Goal: Task Accomplishment & Management: Manage account settings

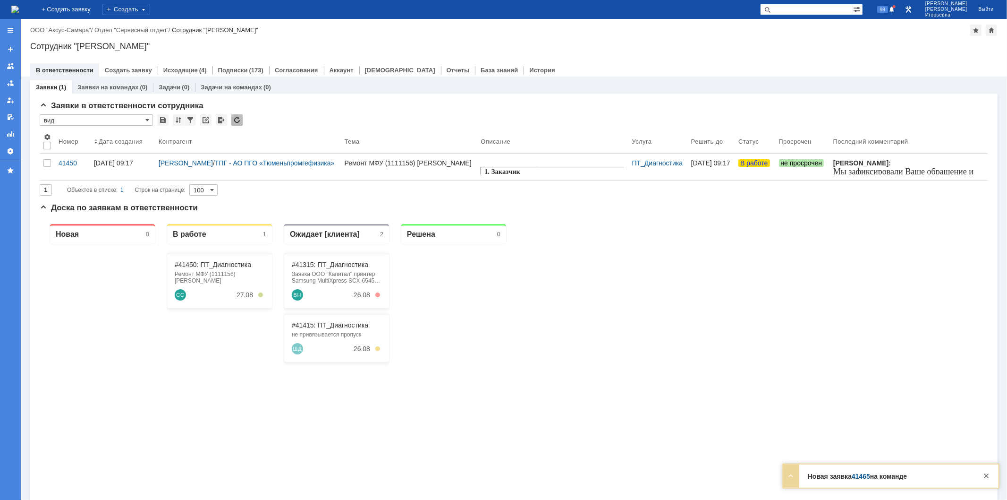
click at [108, 85] on link "Заявки на командах" at bounding box center [107, 87] width 61 height 7
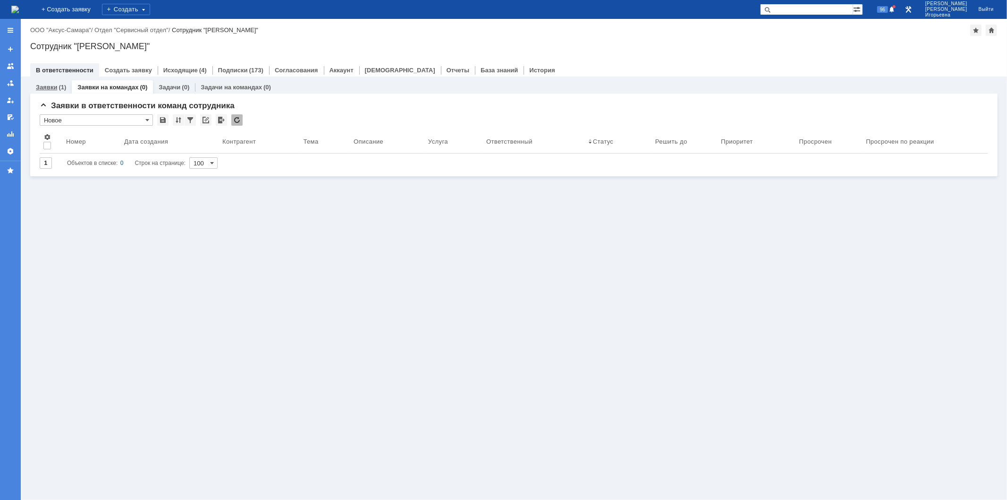
click at [50, 88] on link "Заявки" at bounding box center [46, 87] width 21 height 7
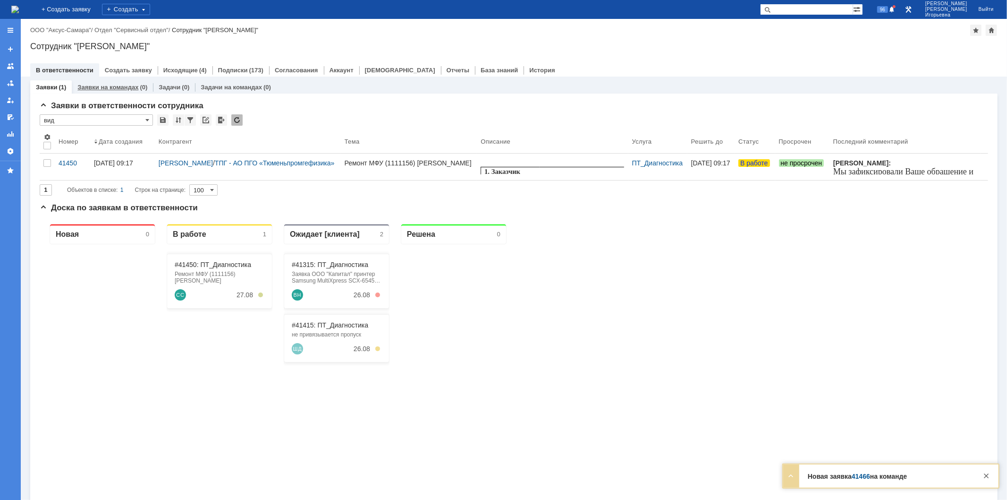
click at [103, 90] on link "Заявки на командах" at bounding box center [107, 87] width 61 height 7
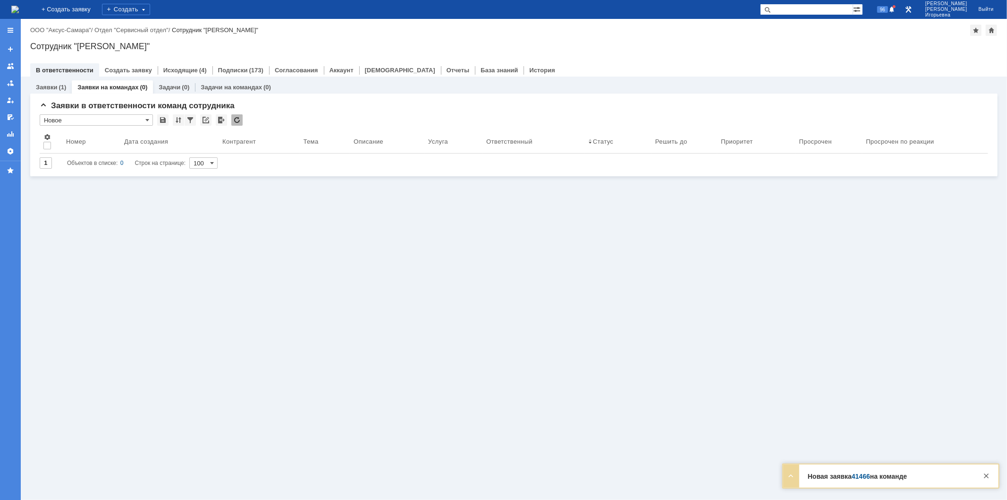
click at [807, 11] on input "text" at bounding box center [806, 9] width 93 height 11
type input "41466"
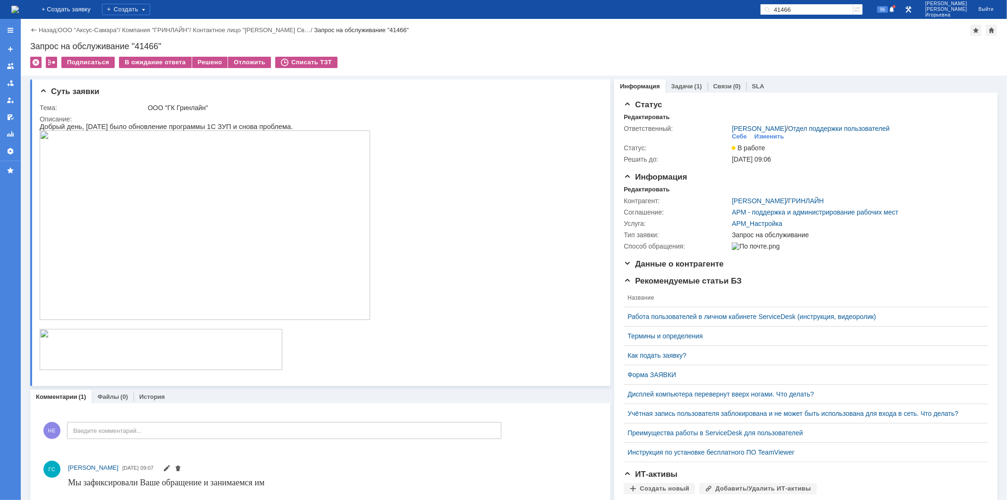
click at [19, 12] on img at bounding box center [15, 10] width 8 height 8
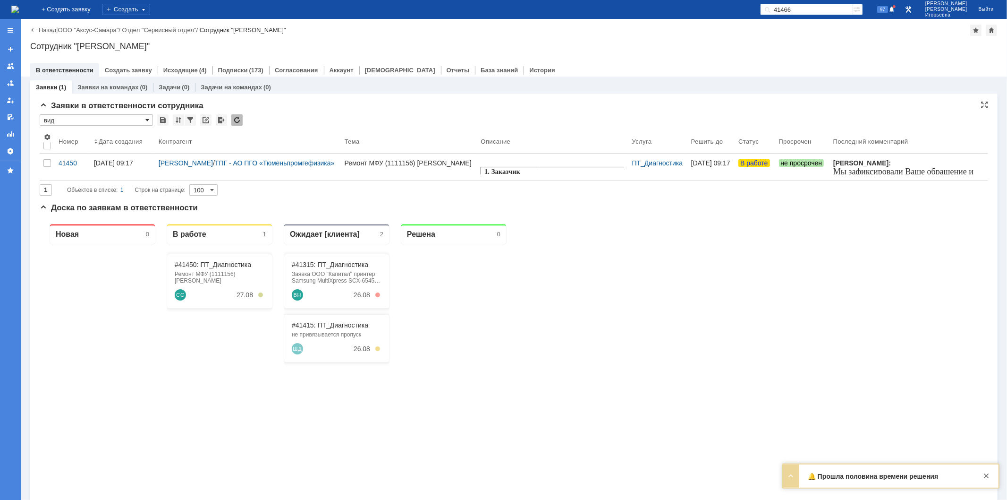
click at [145, 116] on span at bounding box center [147, 120] width 4 height 8
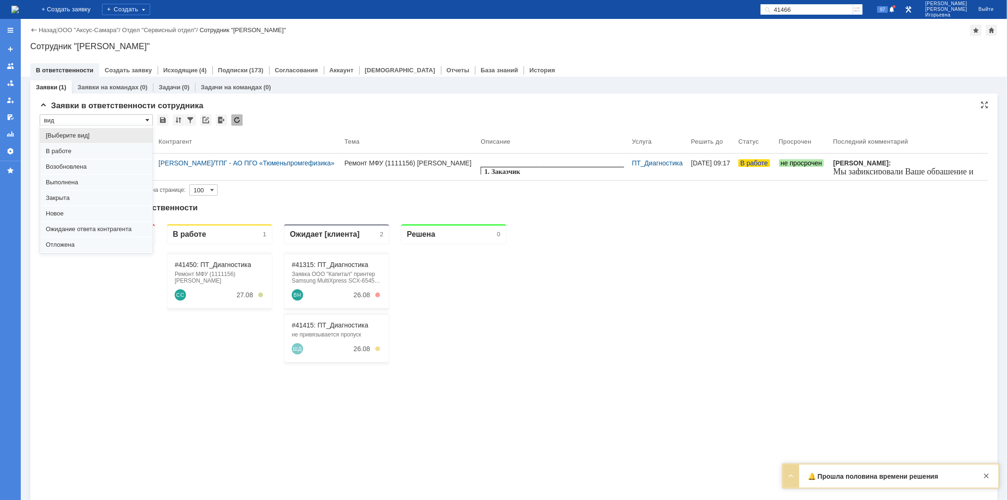
scroll to position [26, 0]
click at [65, 218] on span "Отложена" at bounding box center [96, 219] width 101 height 8
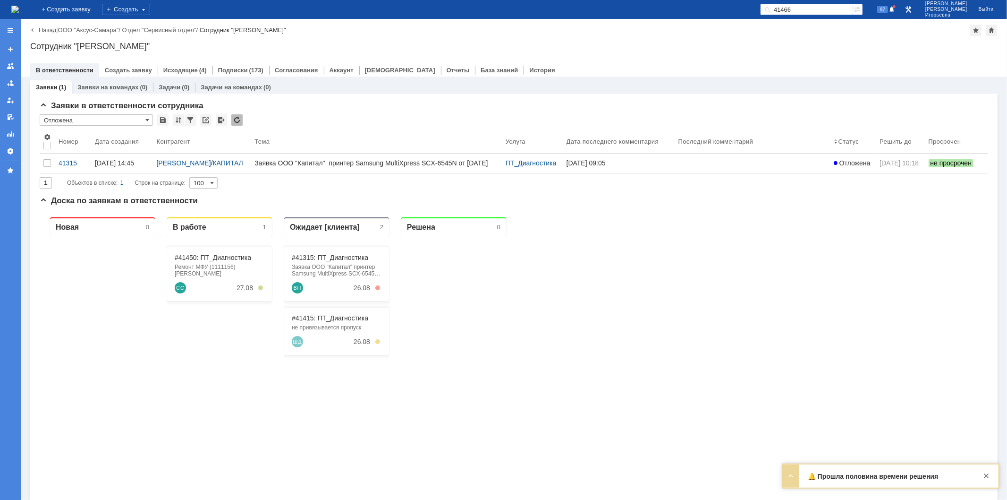
type input "Отложена"
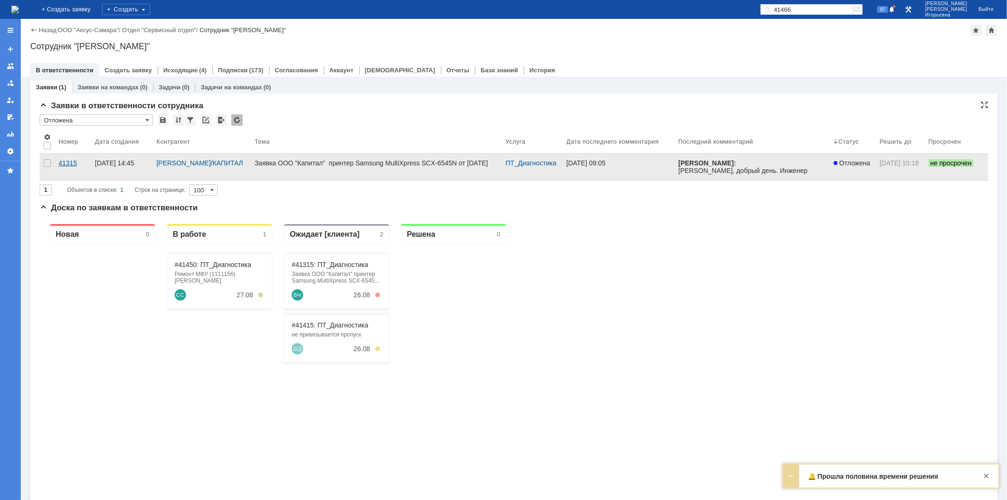
click at [66, 162] on div "41315" at bounding box center [73, 163] width 29 height 8
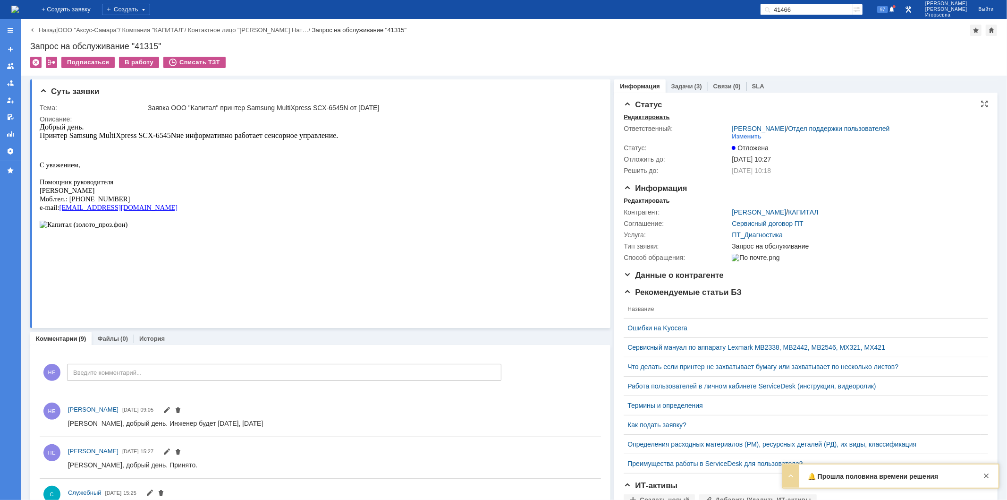
click at [649, 117] on div "Редактировать" at bounding box center [647, 117] width 46 height 8
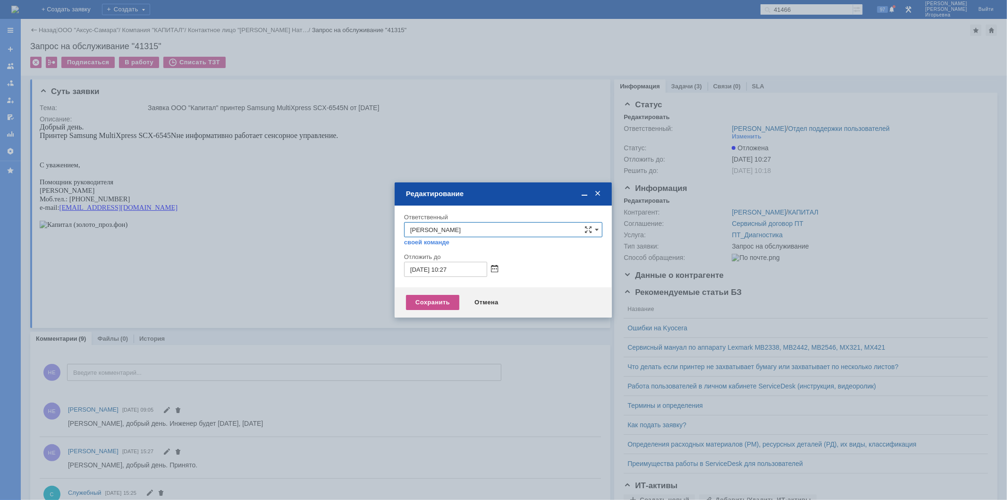
click at [495, 265] on span at bounding box center [494, 269] width 7 height 8
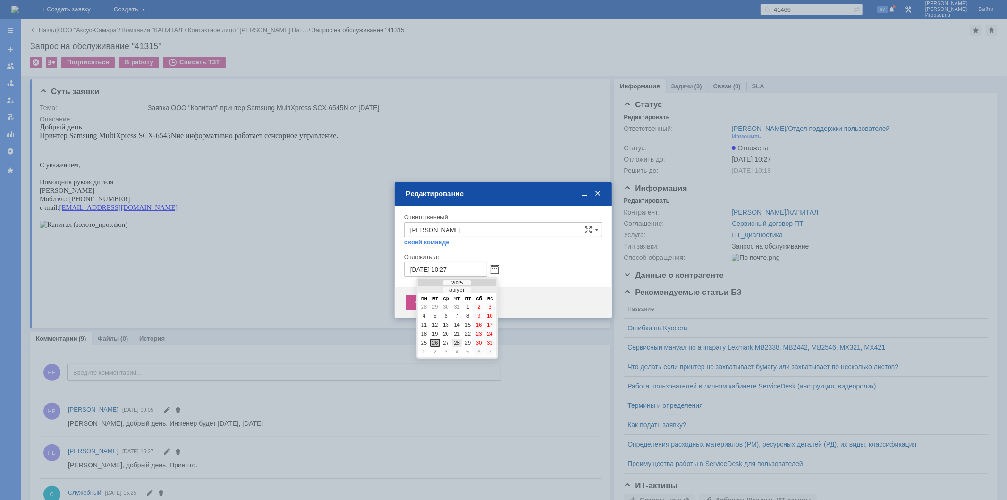
click at [458, 341] on div "28" at bounding box center [456, 343] width 9 height 8
type input "28.08.2025 10:27"
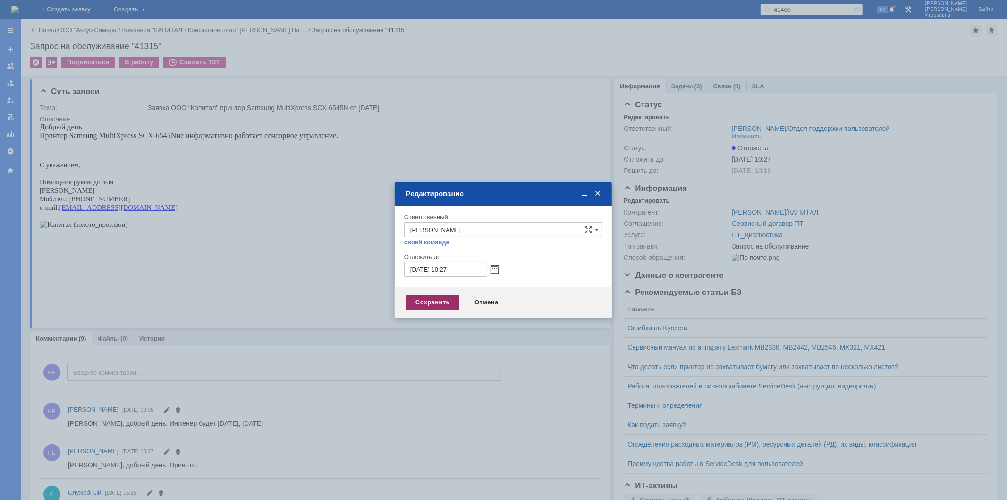
click at [432, 303] on div "Сохранить" at bounding box center [432, 302] width 53 height 15
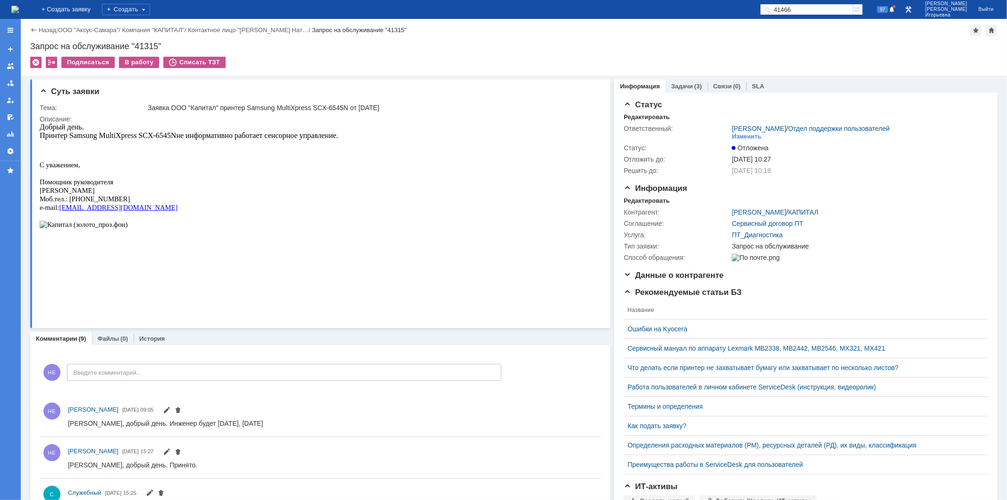
click at [19, 8] on img at bounding box center [15, 10] width 8 height 8
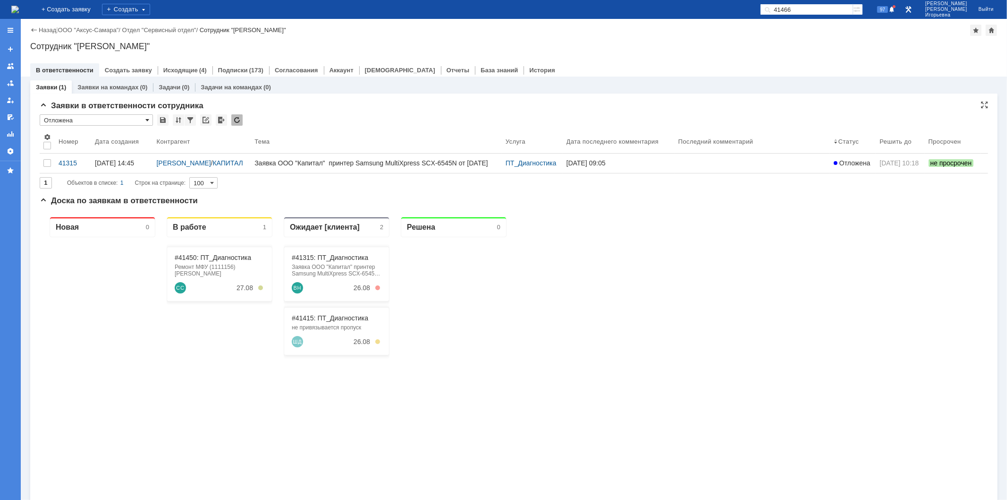
click at [147, 119] on span at bounding box center [147, 120] width 4 height 8
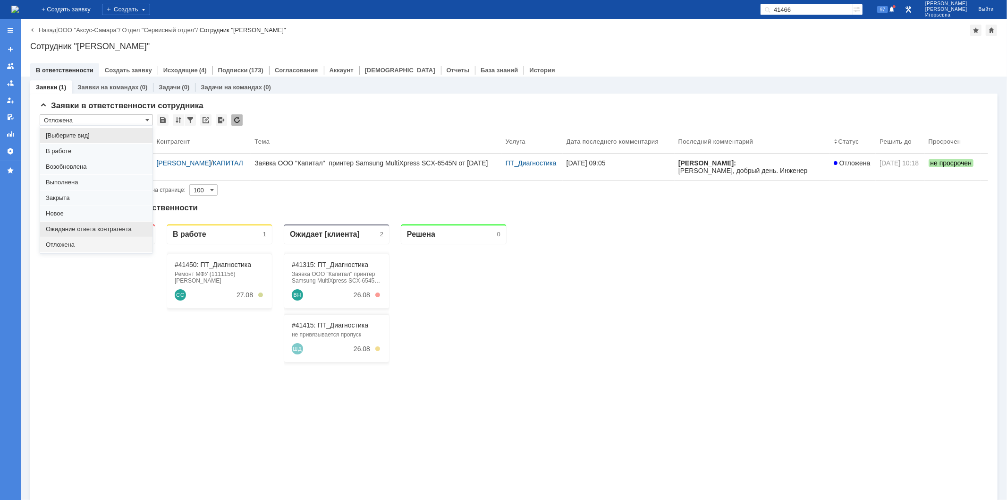
drag, startPoint x: 23, startPoint y: 10, endPoint x: 63, endPoint y: 227, distance: 220.8
click at [63, 227] on span "Ожидание ответа контрагента" at bounding box center [96, 229] width 101 height 8
type input "Ожидание ответа контрагента"
type input "20"
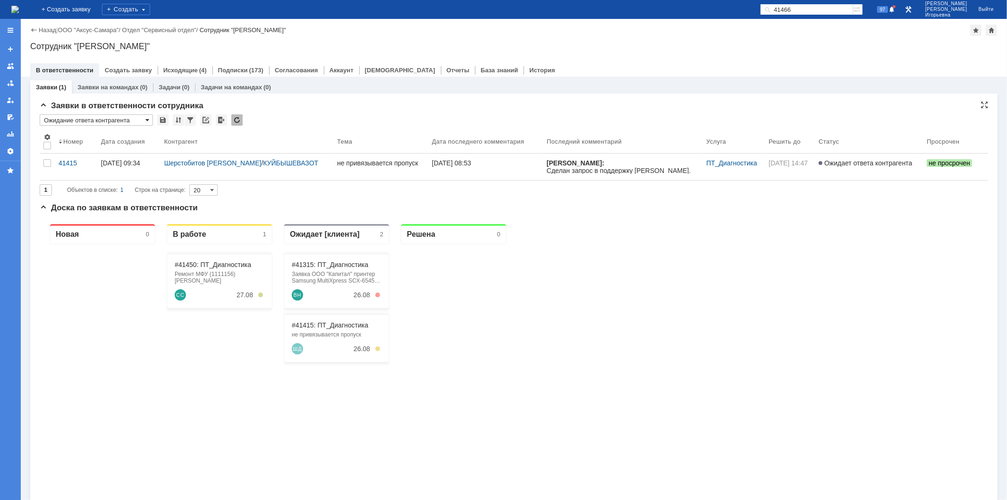
click at [147, 119] on span at bounding box center [147, 120] width 4 height 8
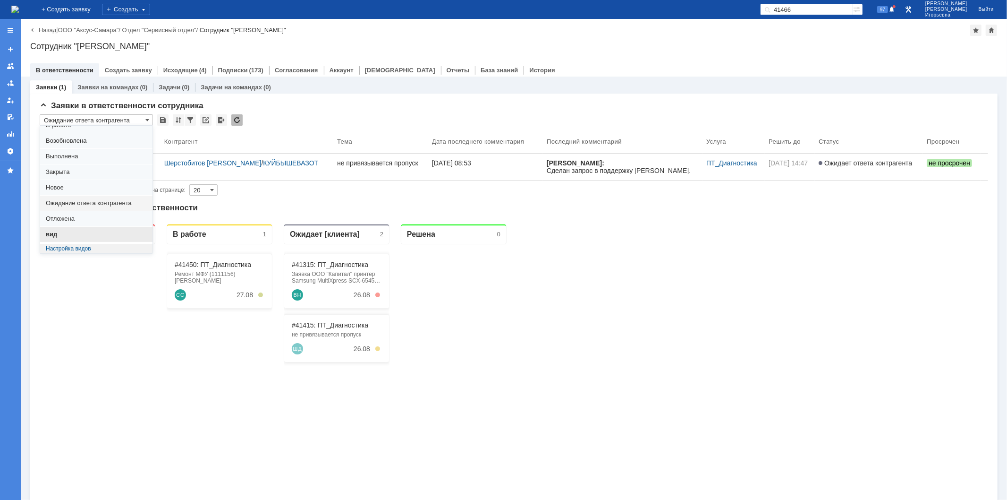
click at [68, 231] on span "вид" at bounding box center [96, 234] width 101 height 8
type input "вид"
type input "100"
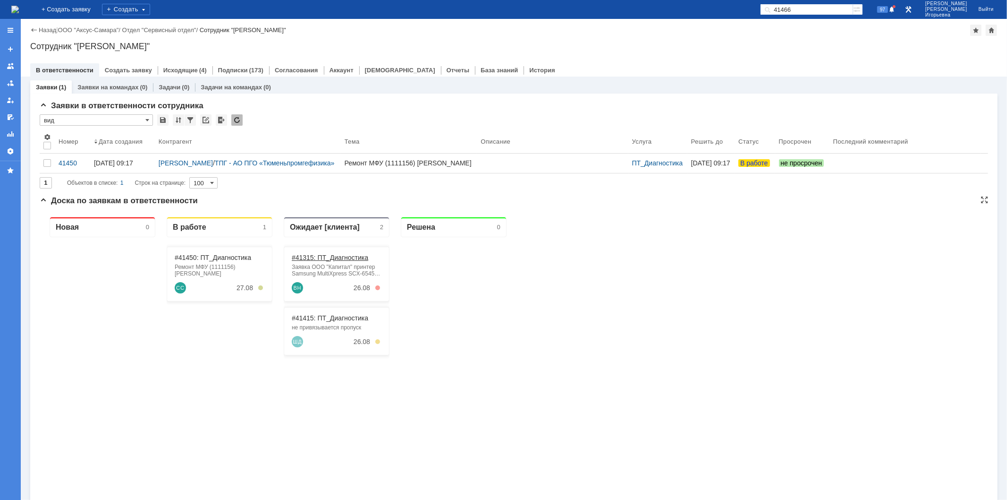
type input "вид"
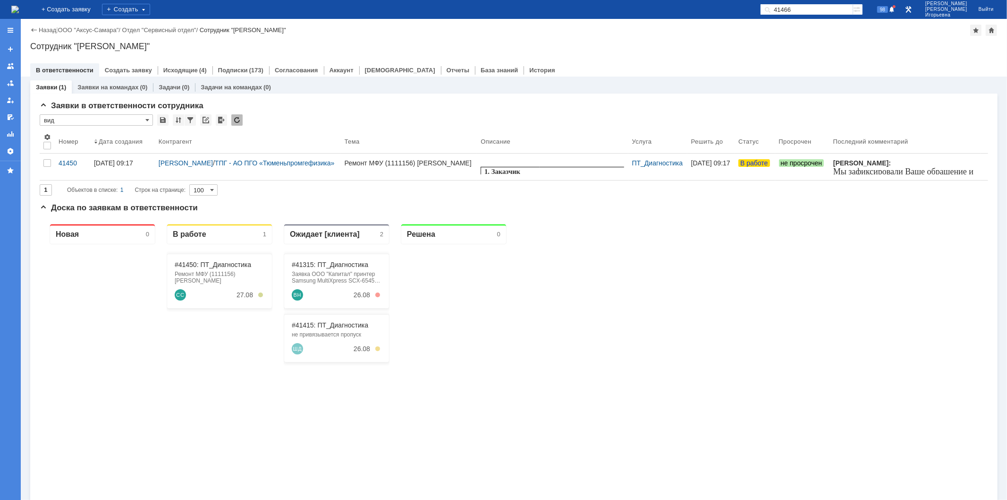
scroll to position [0, 0]
click at [116, 84] on link "Заявки на командах" at bounding box center [107, 87] width 61 height 7
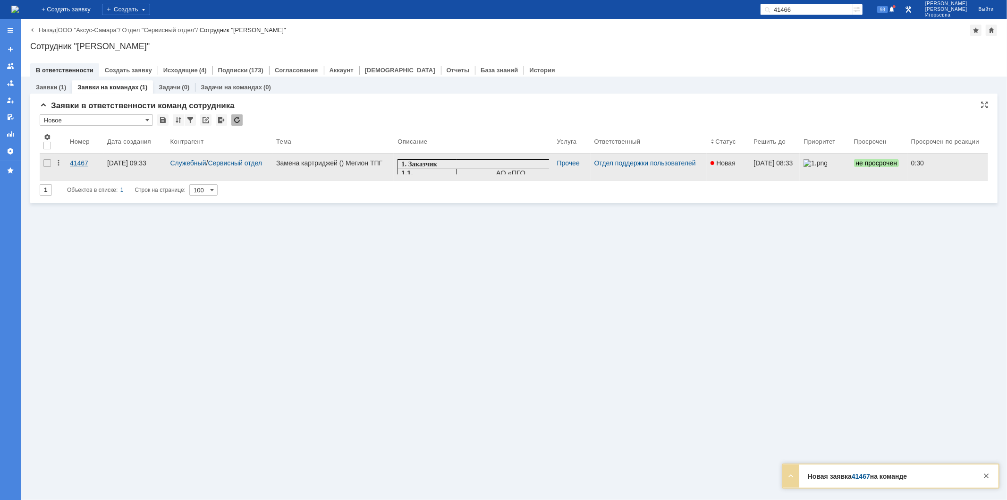
click at [84, 163] on div "41467" at bounding box center [85, 163] width 30 height 8
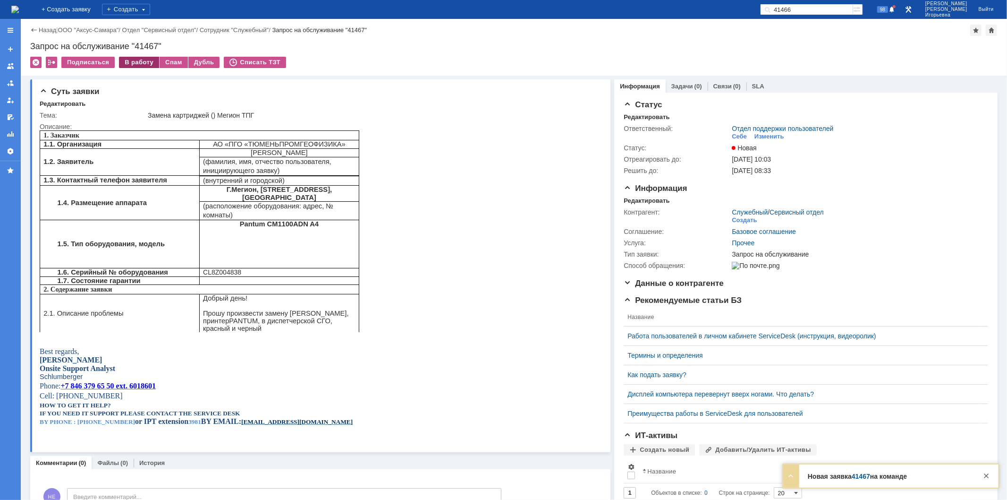
click at [128, 62] on div "В работу" at bounding box center [139, 62] width 40 height 11
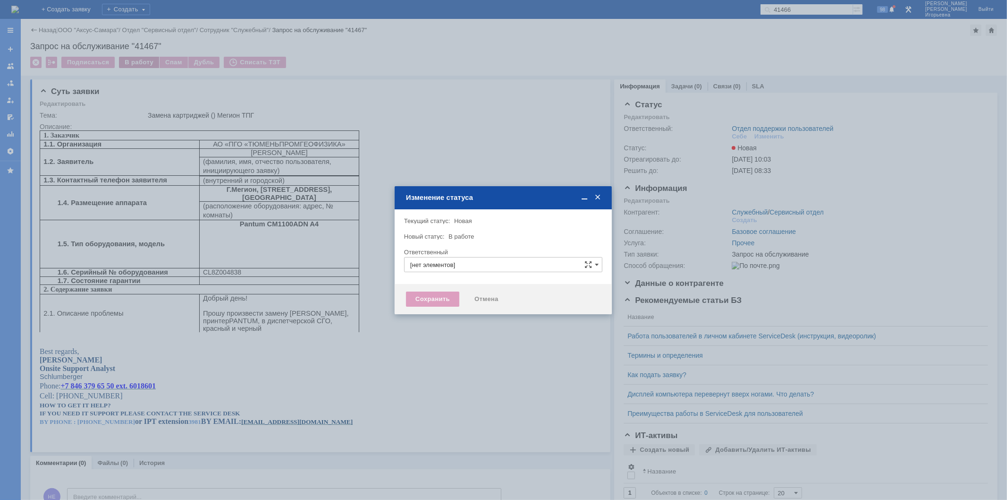
type input "Отдел поддержки пользователей"
type input "[PERSON_NAME]"
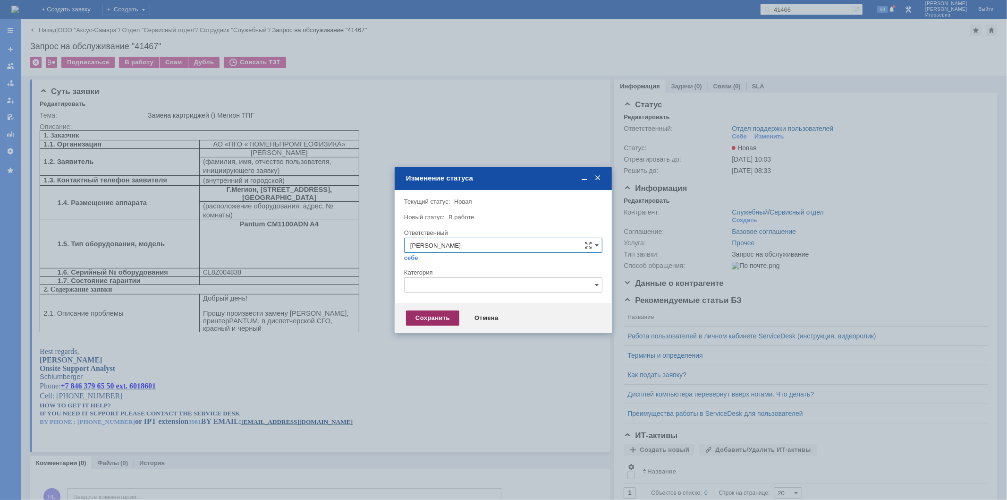
click at [441, 320] on div "Сохранить" at bounding box center [432, 317] width 53 height 15
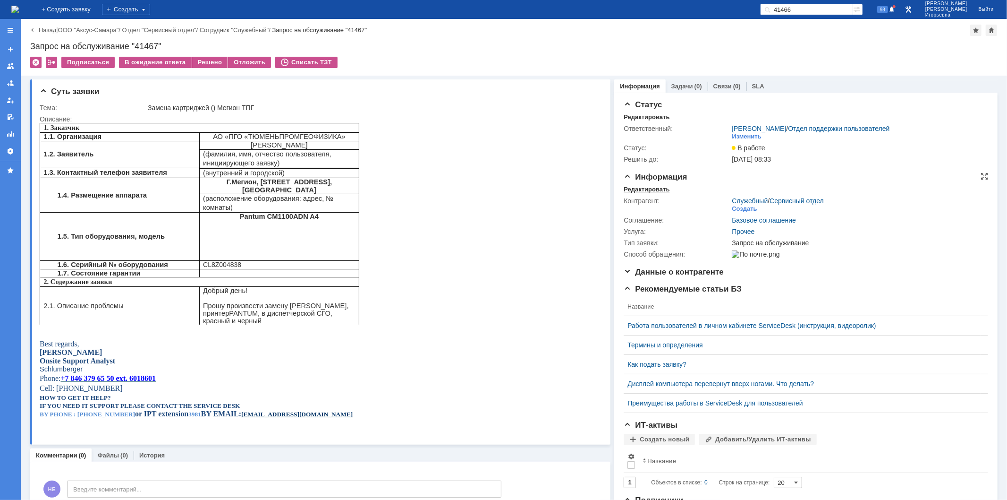
click at [640, 189] on div "Редактировать" at bounding box center [647, 190] width 46 height 8
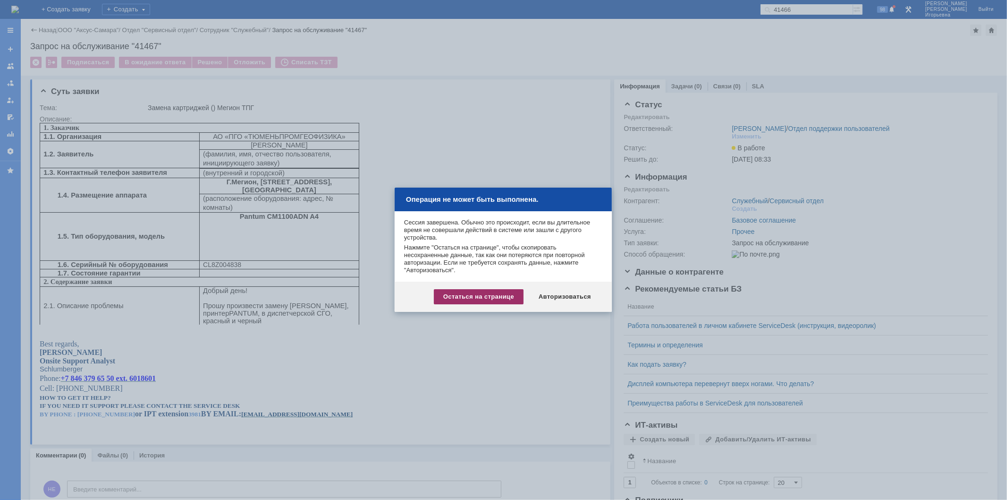
click at [468, 298] on div "Остаться на странице" at bounding box center [479, 296] width 90 height 15
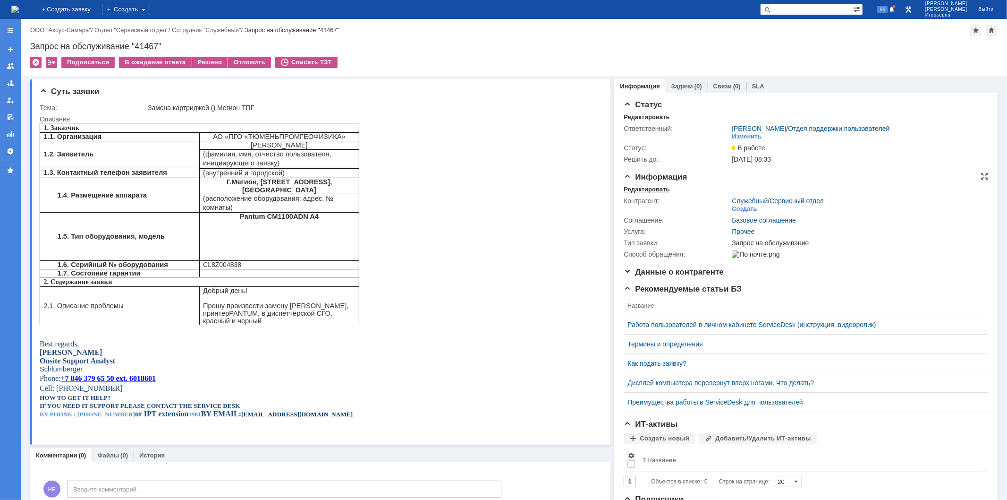
click at [654, 189] on div "Редактировать" at bounding box center [647, 190] width 46 height 8
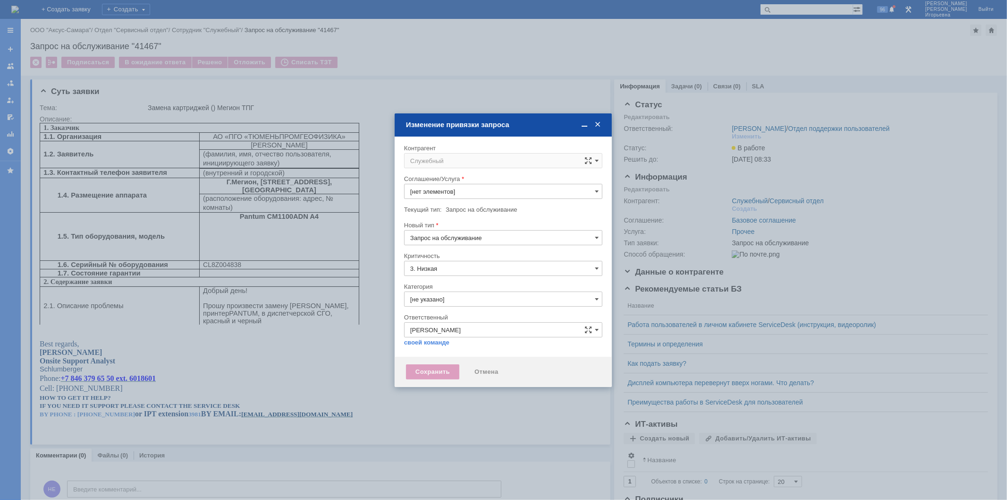
type input "Прочее"
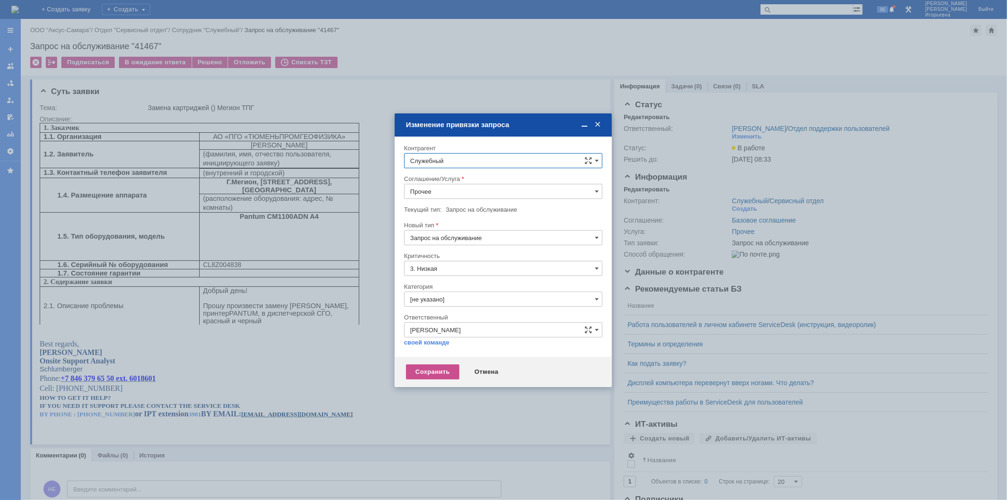
click at [440, 158] on input "Служебный" at bounding box center [503, 160] width 198 height 15
click at [475, 308] on span "ТПГ - АО ПГО «Тюменьпромгефизика»" at bounding box center [477, 308] width 111 height 7
type input "ТПГ - АО ПГО «Тюменьпромгефизика»"
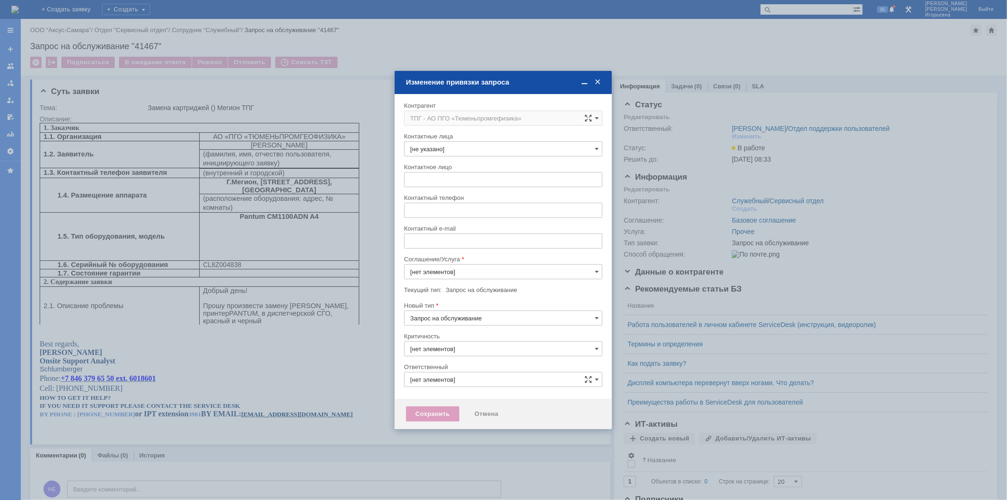
type input "[PERSON_NAME]"
type input "3. Низкая"
type input "Прочее"
type input "[не указано]"
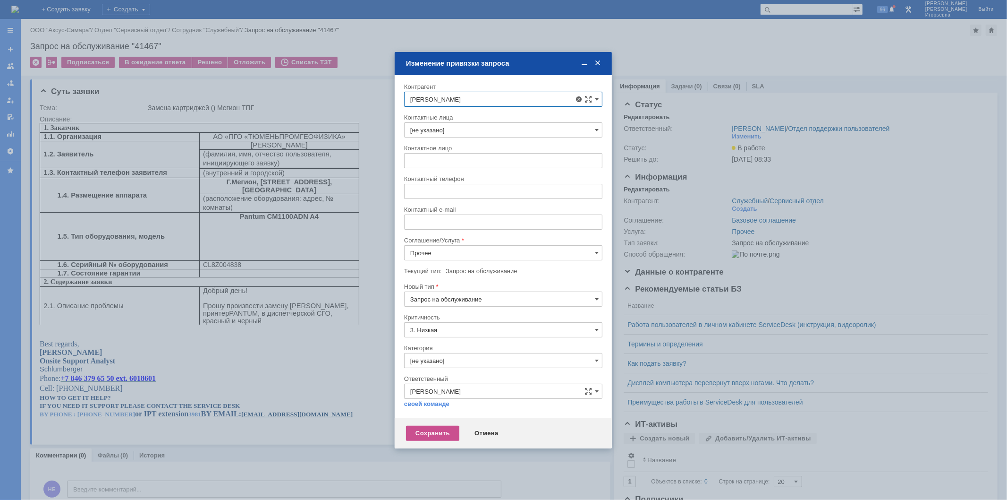
scroll to position [21, 0]
click at [454, 241] on span "[PERSON_NAME]" at bounding box center [458, 241] width 51 height 7
type input "[PERSON_NAME]"
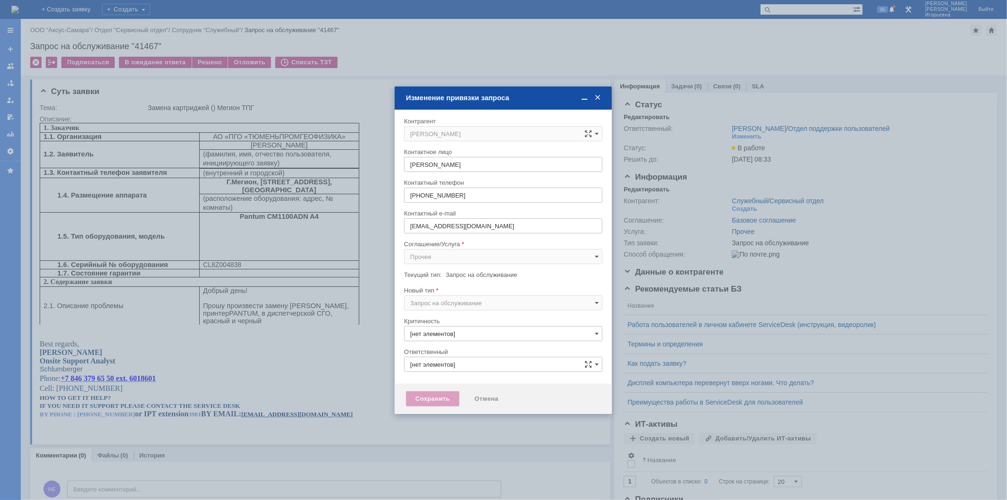
type input "[PERSON_NAME]"
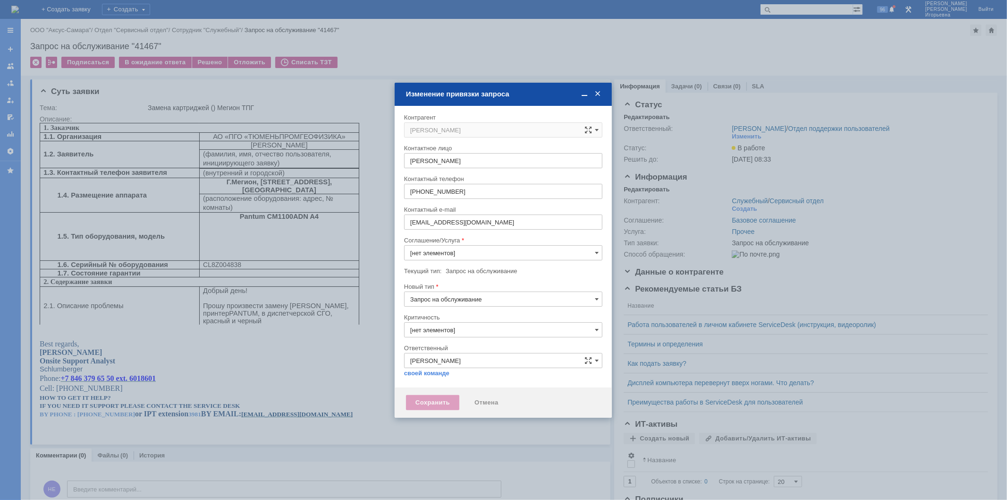
type input "Прочее"
type input "3. Низкая"
type input "[не указано]"
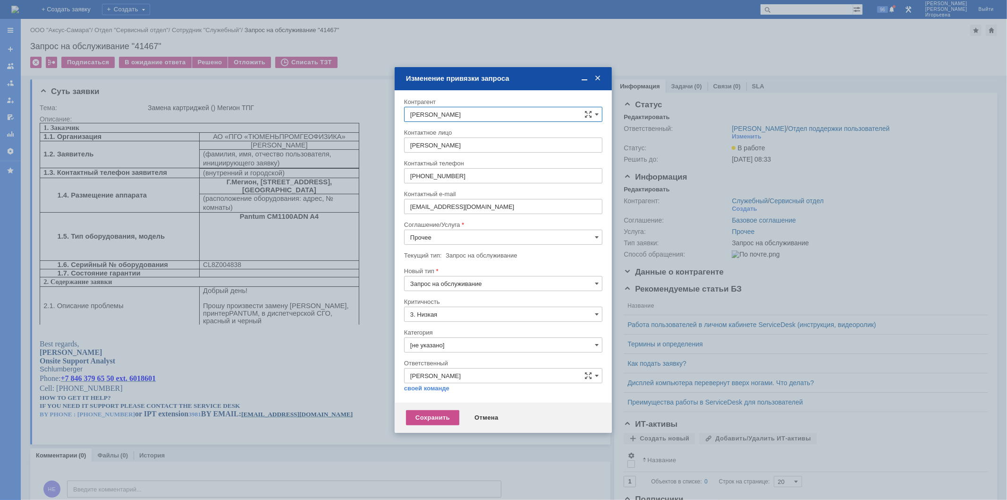
click at [429, 238] on input "Прочее" at bounding box center [503, 236] width 198 height 15
click at [510, 342] on span "ПТ_Замена расходных материалов / ресурсных деталей" at bounding box center [503, 341] width 186 height 8
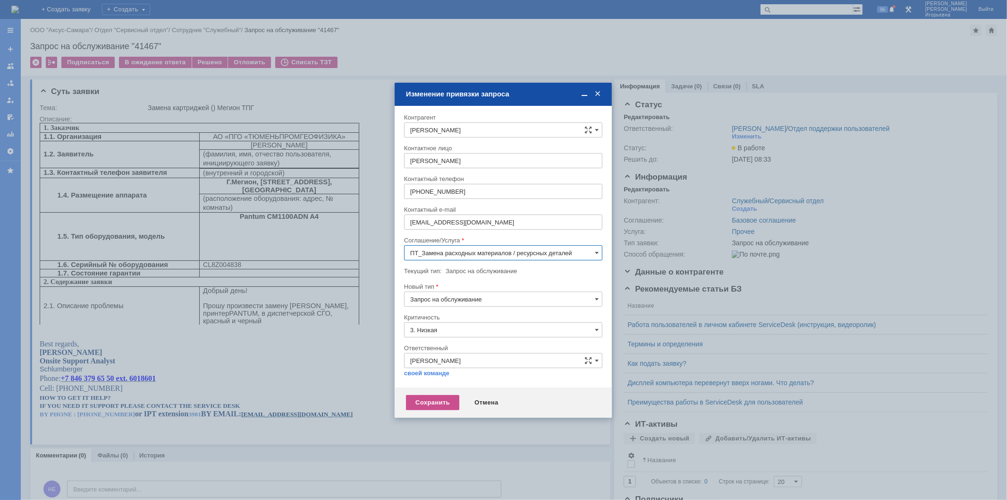
type input "ПТ_Замена расходных материалов / ресурсных деталей"
click at [442, 402] on div "Сохранить" at bounding box center [432, 402] width 53 height 15
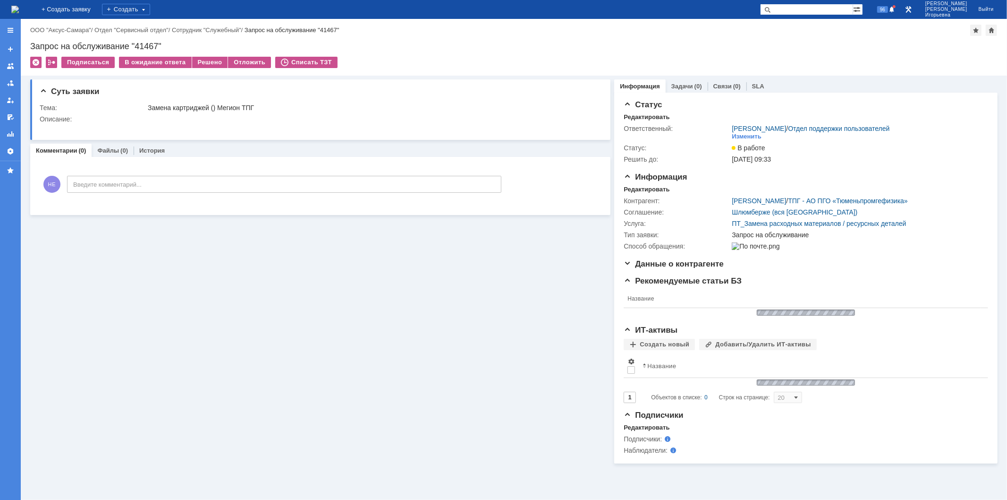
scroll to position [0, 0]
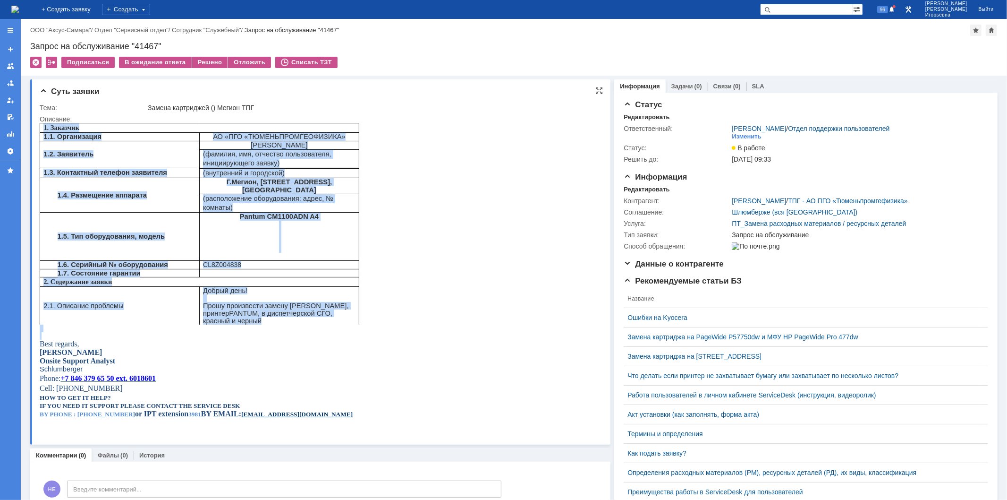
drag, startPoint x: 342, startPoint y: 335, endPoint x: 40, endPoint y: 122, distance: 369.1
click at [40, 122] on div "1. Заказчик 1.1. Организация АО «ПГО «ТЮМЕНЬПРОМГЕОФИЗИКА» 1.2. Заявитель [PERS…" at bounding box center [199, 274] width 320 height 304
copy div "6. Loremips 1.7. Dolorsitame CO «ADI «ELITSEDDOEIUSMODTEM» 1.7. Incididun Utlab…"
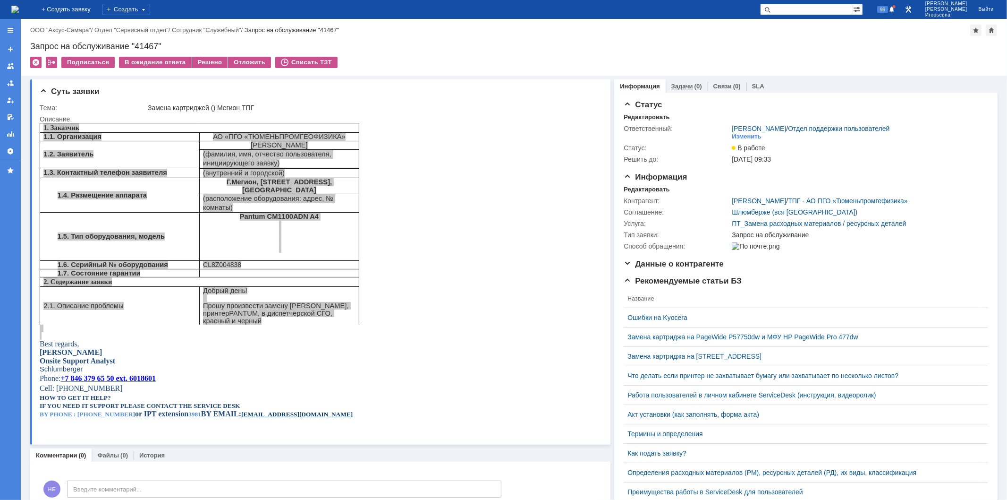
click at [680, 85] on link "Задачи" at bounding box center [682, 86] width 22 height 7
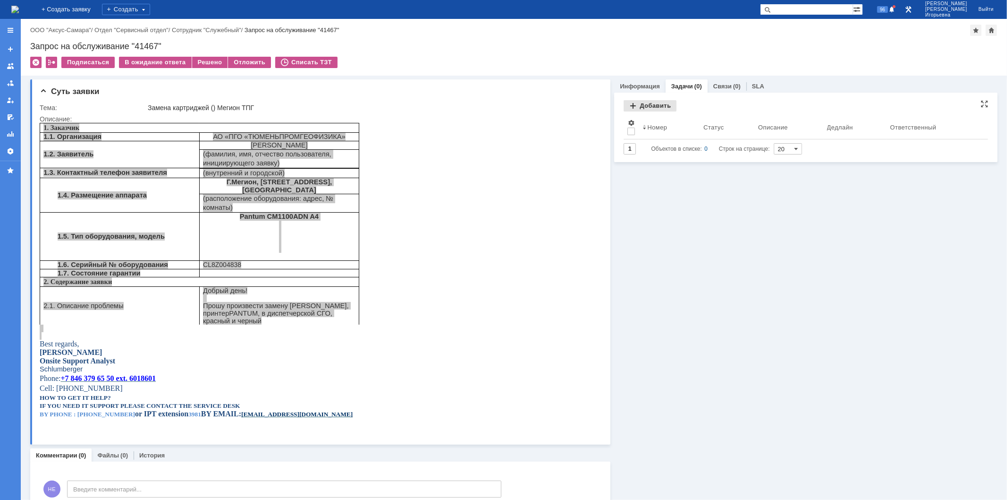
click at [644, 108] on div "Добавить" at bounding box center [650, 105] width 53 height 11
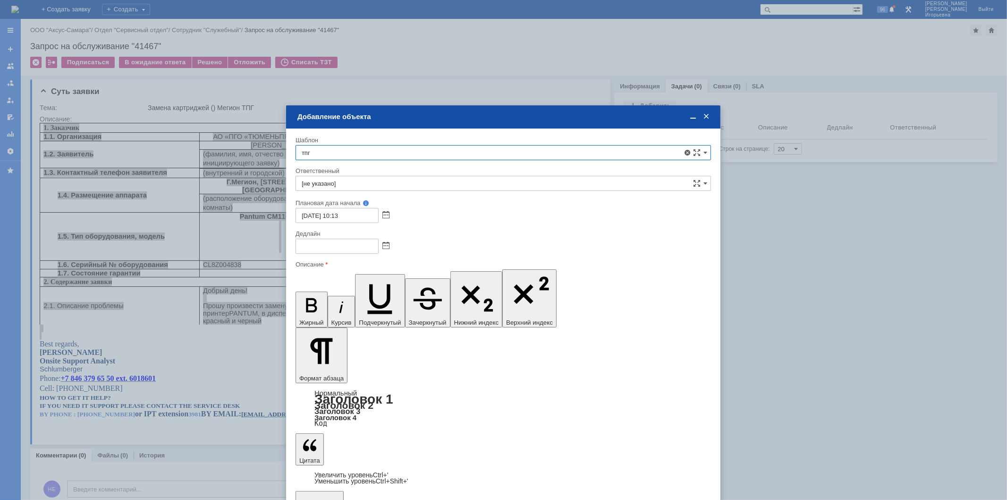
scroll to position [21, 0]
click at [402, 263] on span "ТПГ (Мегион) - замена картриджа" at bounding box center [503, 263] width 403 height 8
type input "ТПГ (Мегион) - замена картриджа"
type input "[PERSON_NAME]"
type input "[DATE] 19:13"
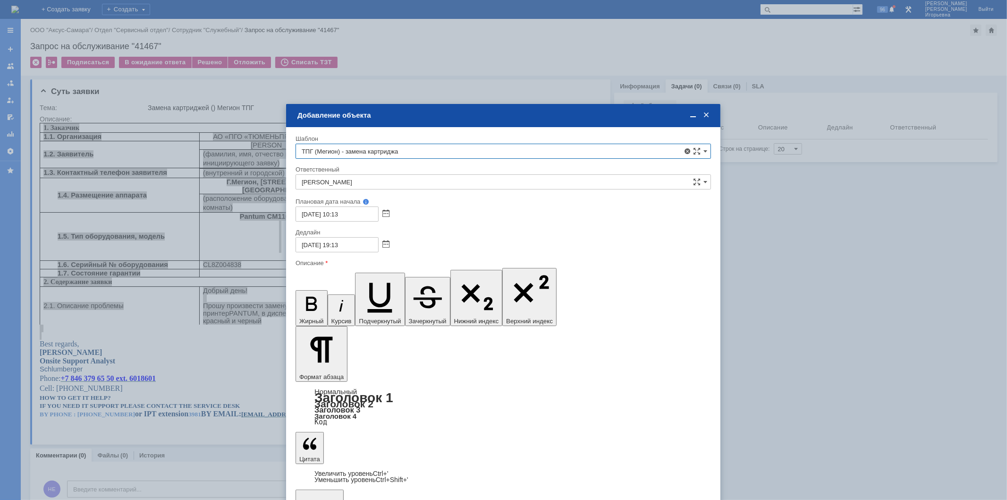
type input "ТПГ (Мегион) - замена картриджа"
click at [384, 244] on span at bounding box center [385, 245] width 7 height 8
click at [338, 314] on div "27" at bounding box center [337, 318] width 9 height 8
click at [337, 242] on input "[DATE] 19:13" at bounding box center [337, 244] width 83 height 15
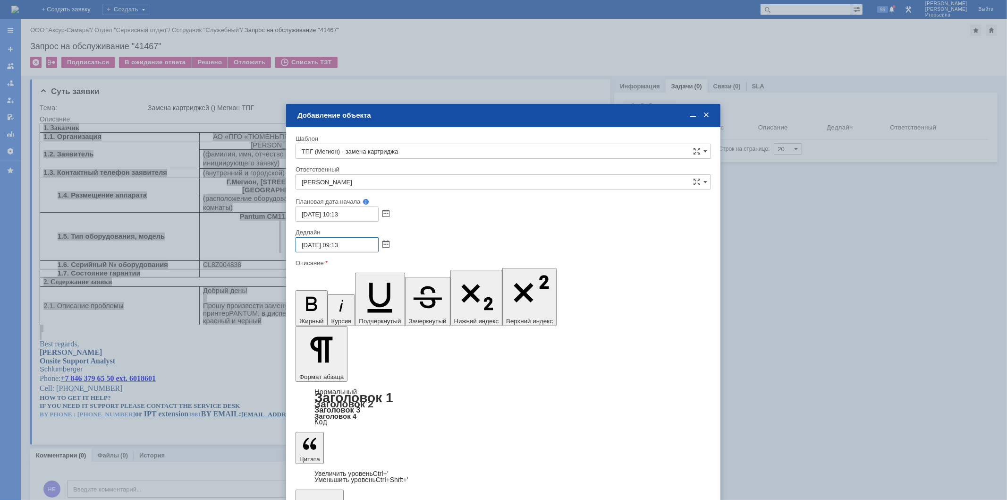
type input "[DATE] 09:13"
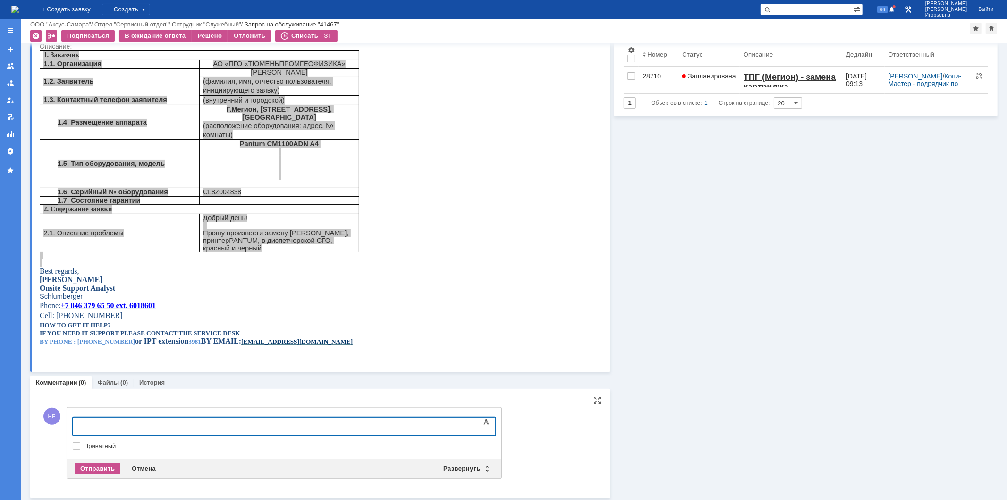
scroll to position [41, 0]
click at [486, 466] on div "Развернуть" at bounding box center [466, 468] width 56 height 11
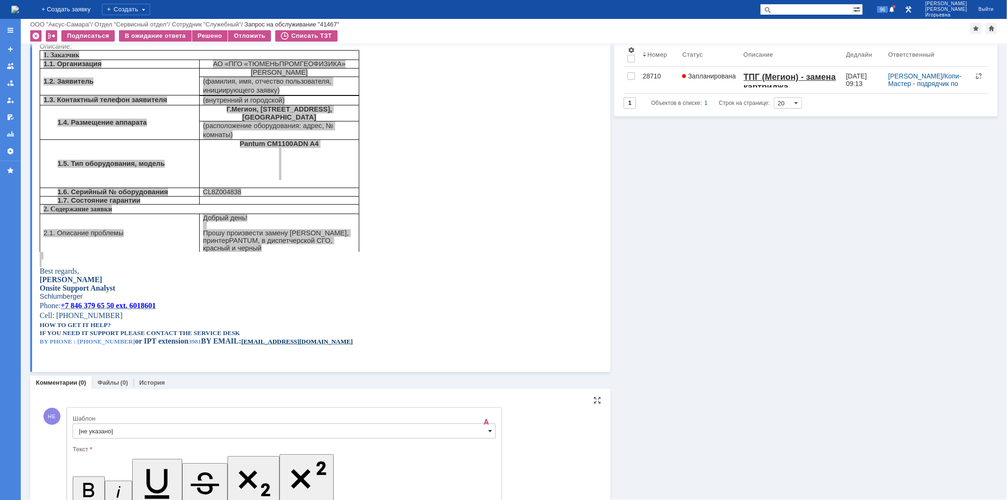
scroll to position [0, 0]
click at [491, 428] on span at bounding box center [490, 431] width 4 height 8
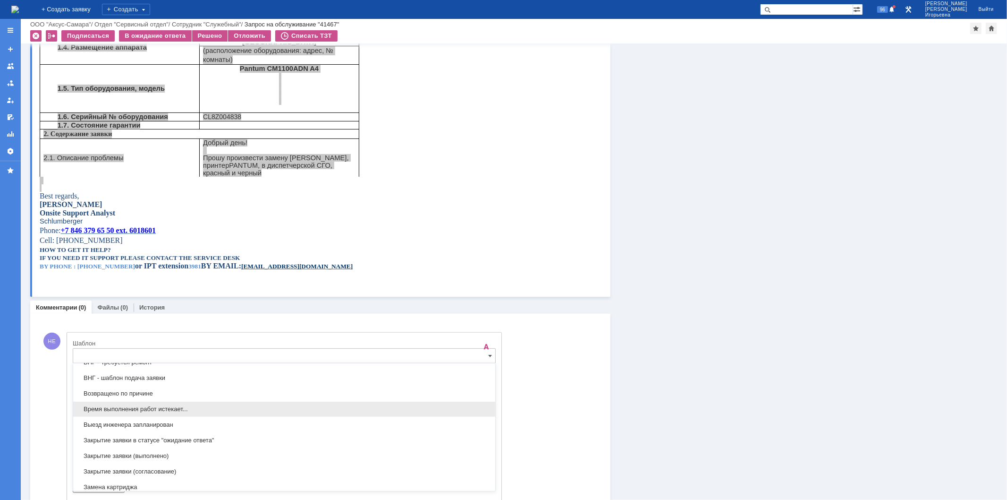
scroll to position [383, 0]
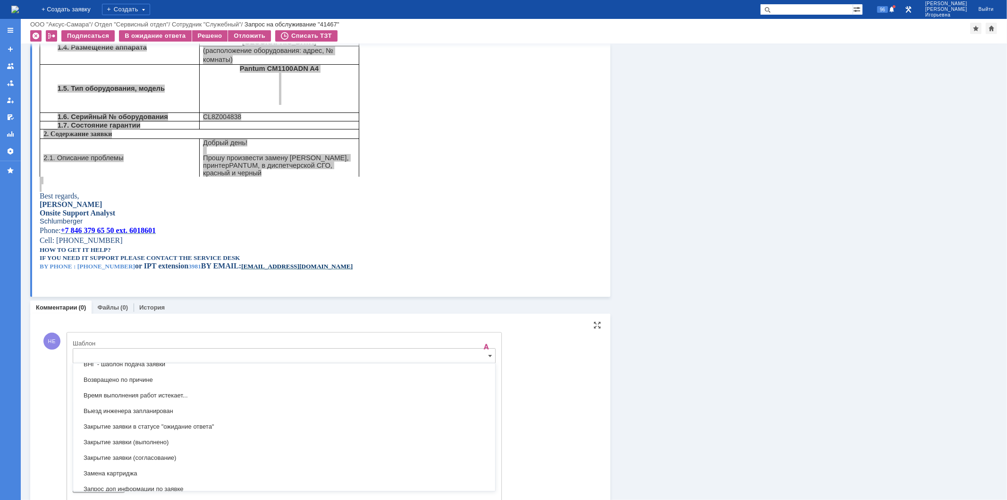
drag, startPoint x: 102, startPoint y: 411, endPoint x: 220, endPoint y: 361, distance: 127.2
click at [102, 410] on span "Выезд инженера запланирован" at bounding box center [284, 411] width 411 height 8
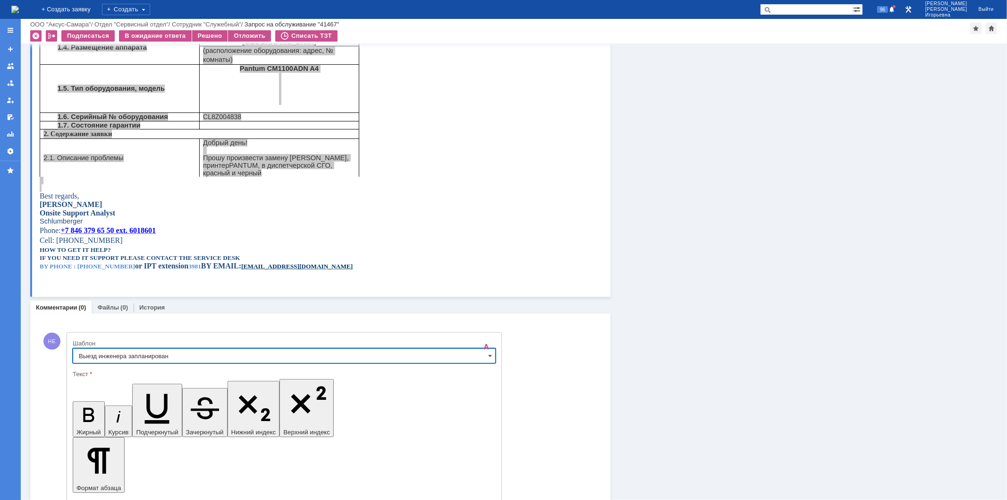
type input "Выезд инженера запланирован"
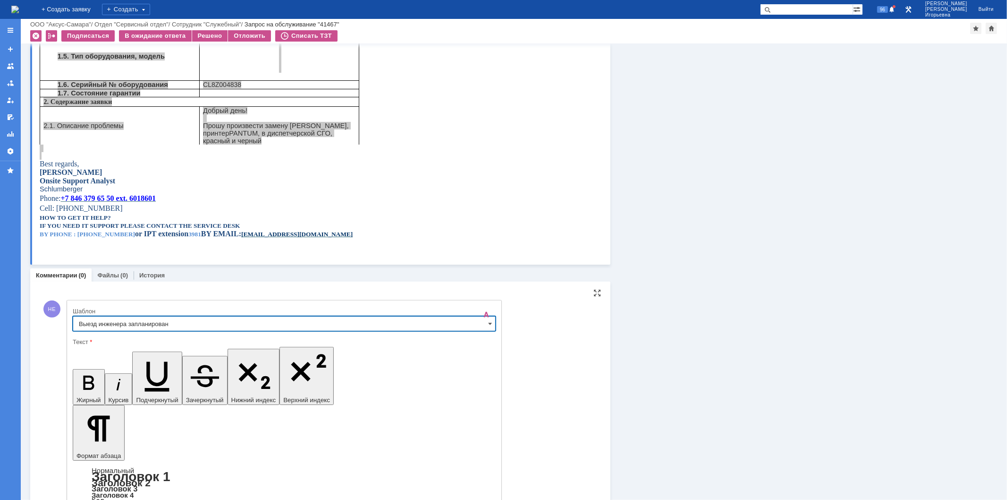
scroll to position [184, 0]
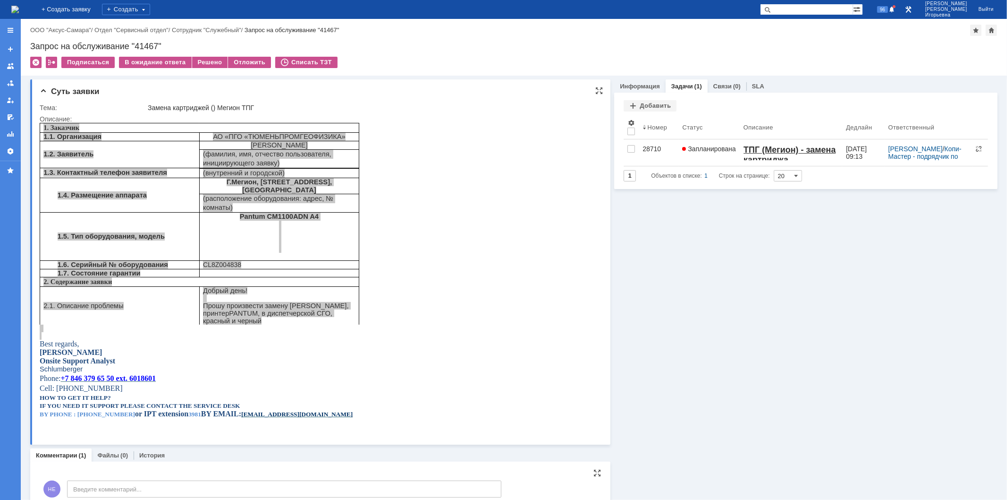
scroll to position [0, 0]
click at [19, 7] on img at bounding box center [15, 10] width 8 height 8
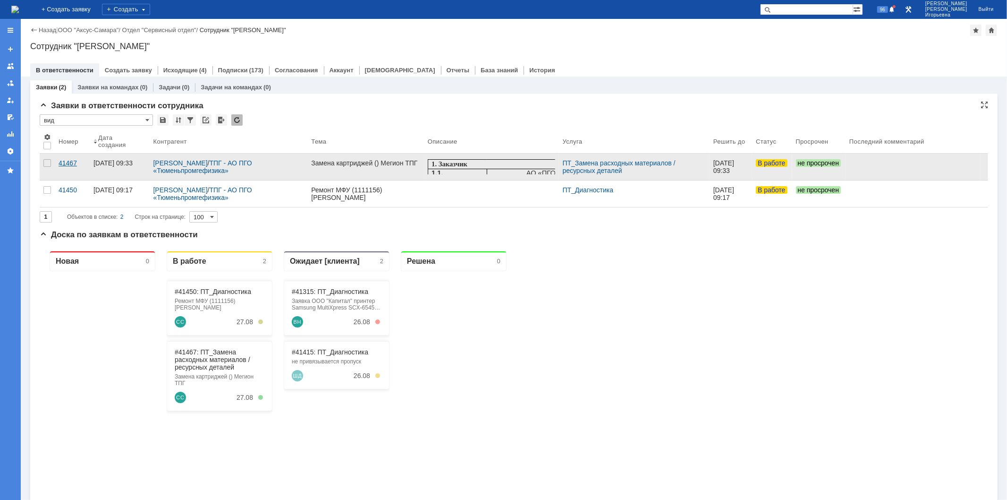
click at [72, 159] on div "41467" at bounding box center [72, 163] width 27 height 8
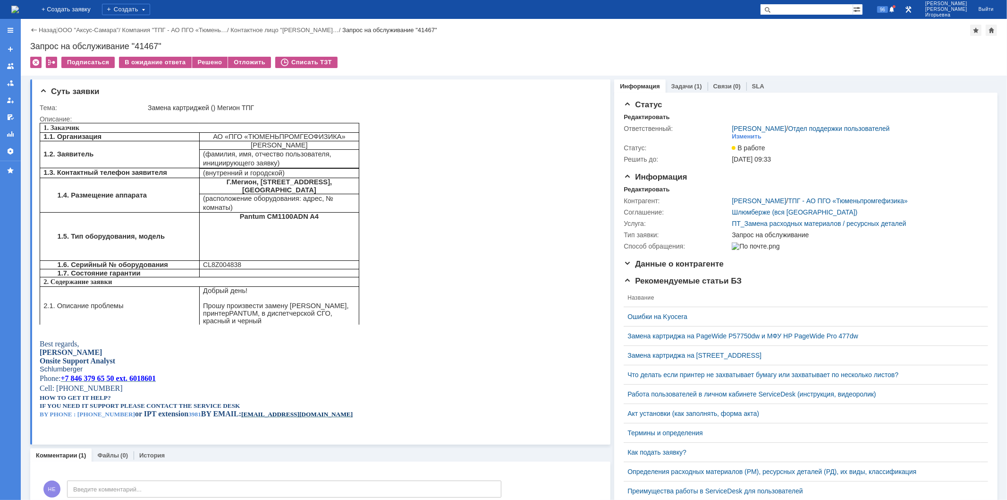
click at [18, 10] on img at bounding box center [15, 10] width 8 height 8
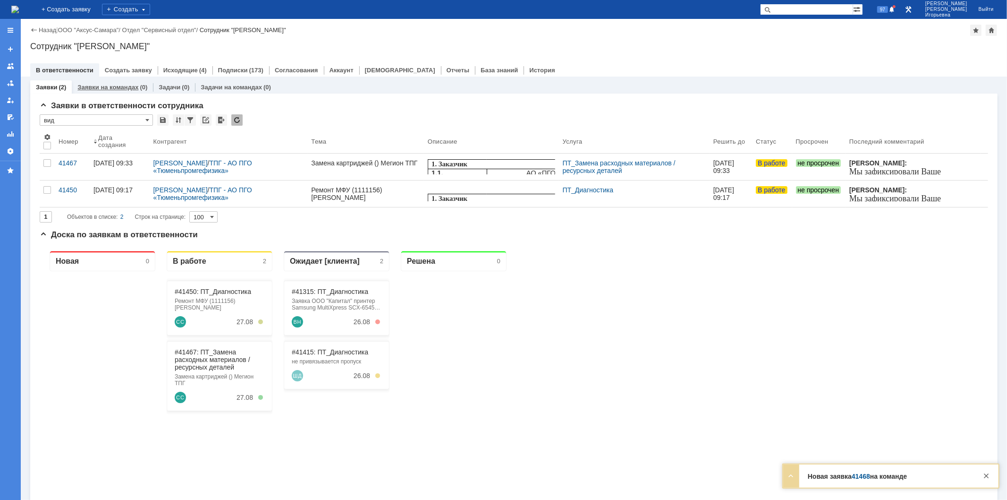
click at [109, 84] on link "Заявки на командах" at bounding box center [107, 87] width 61 height 7
